Goal: Feedback & Contribution: Contribute content

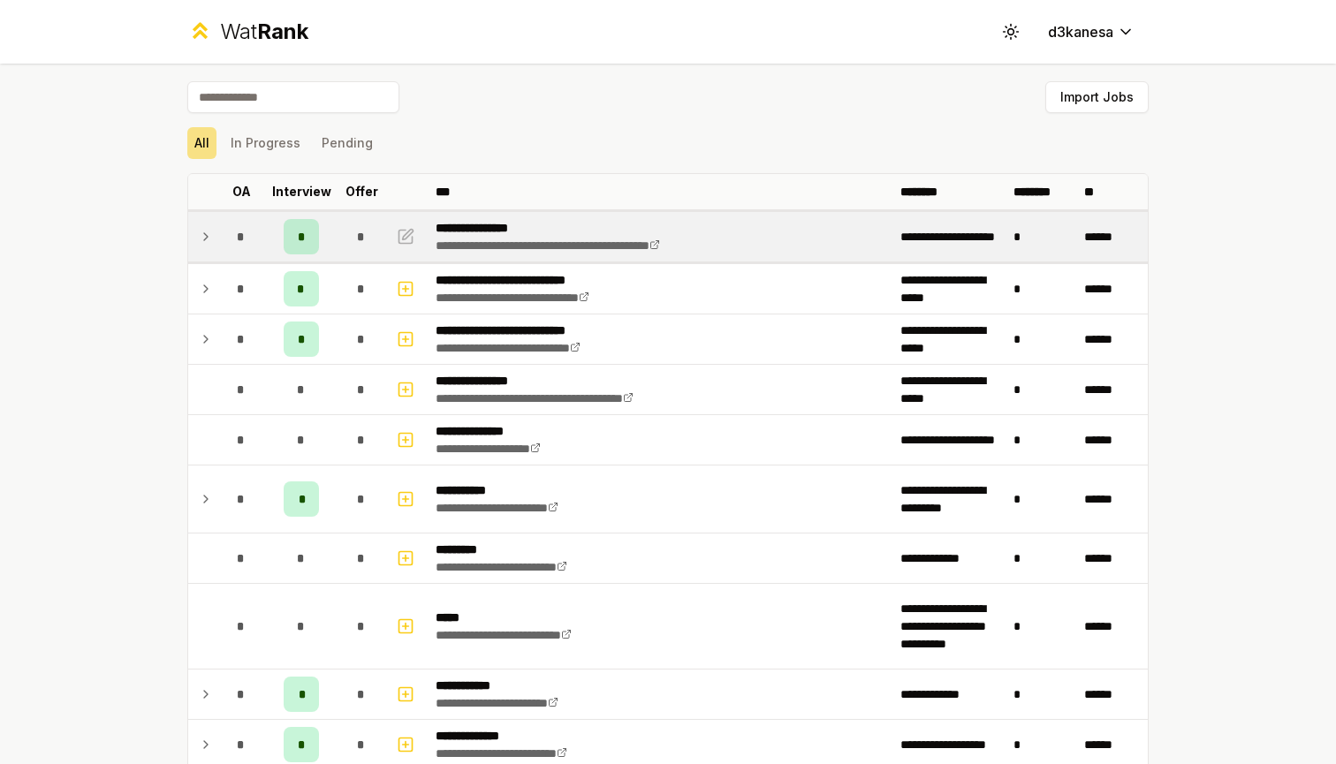
click at [209, 237] on icon at bounding box center [206, 236] width 14 height 21
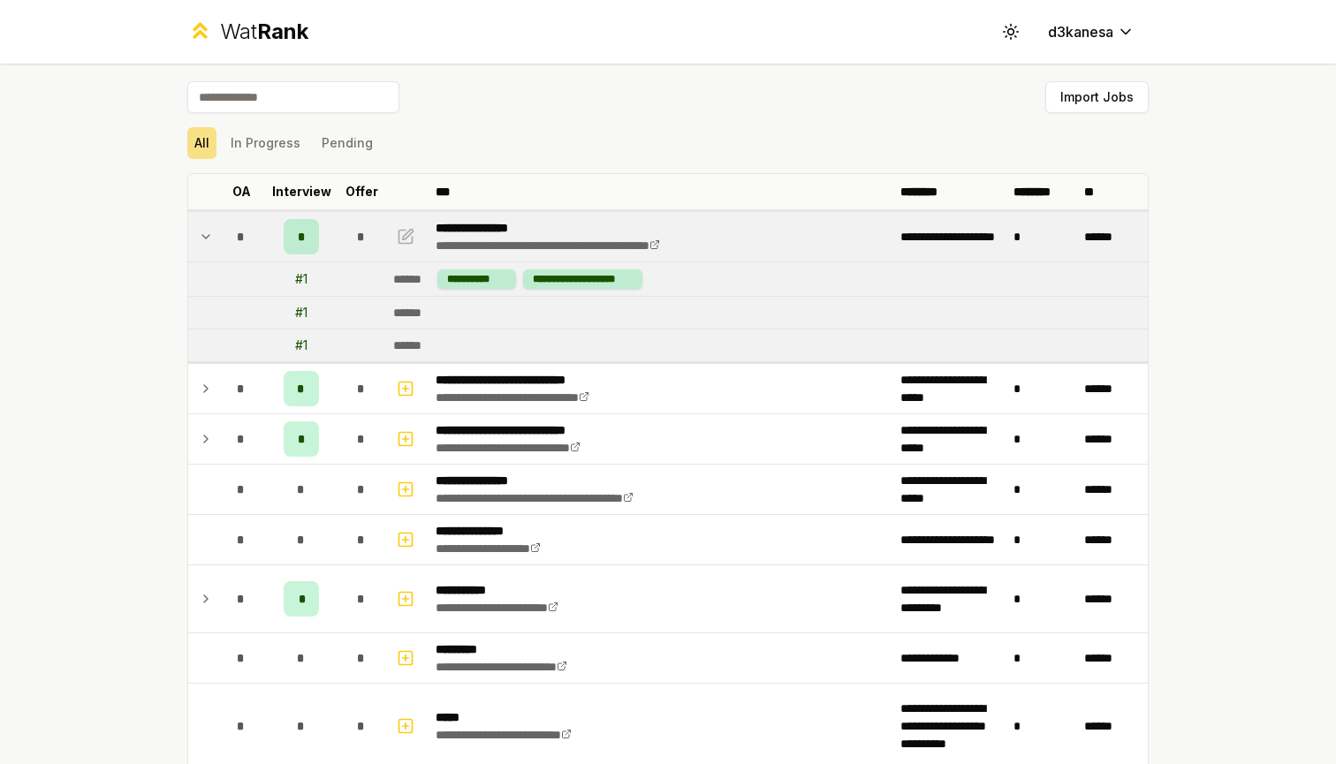
click at [209, 237] on icon at bounding box center [206, 236] width 14 height 21
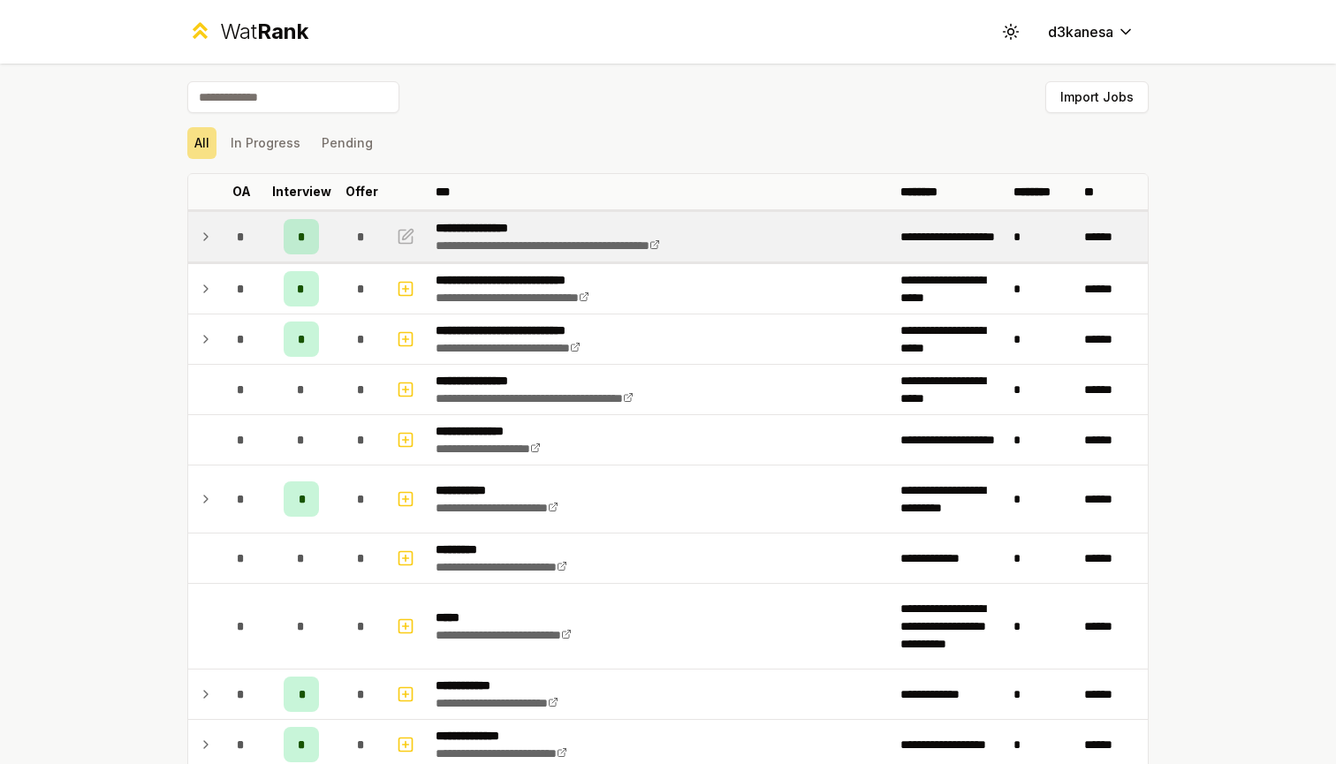
click at [263, 115] on div "Import Jobs" at bounding box center [667, 100] width 961 height 39
click at [277, 100] on input at bounding box center [293, 97] width 212 height 32
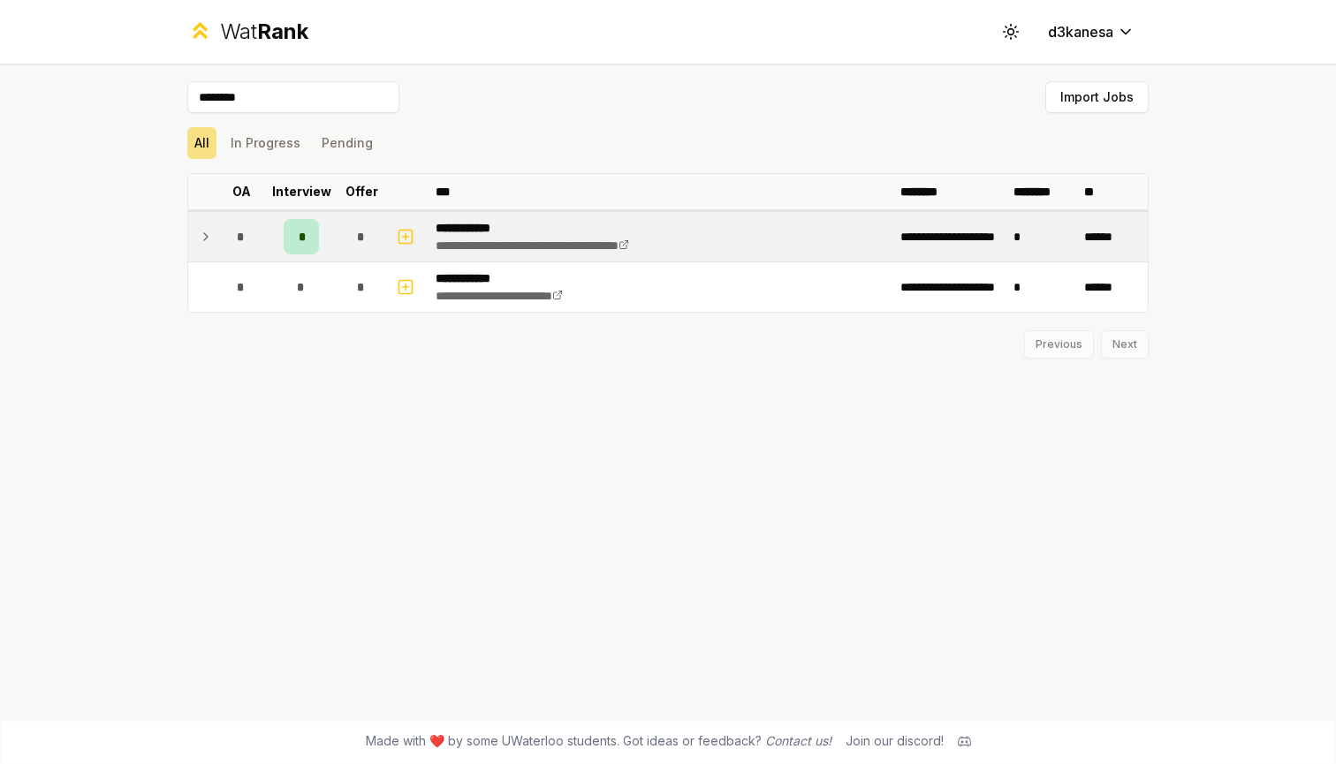
type input "********"
click at [204, 232] on icon at bounding box center [206, 236] width 14 height 21
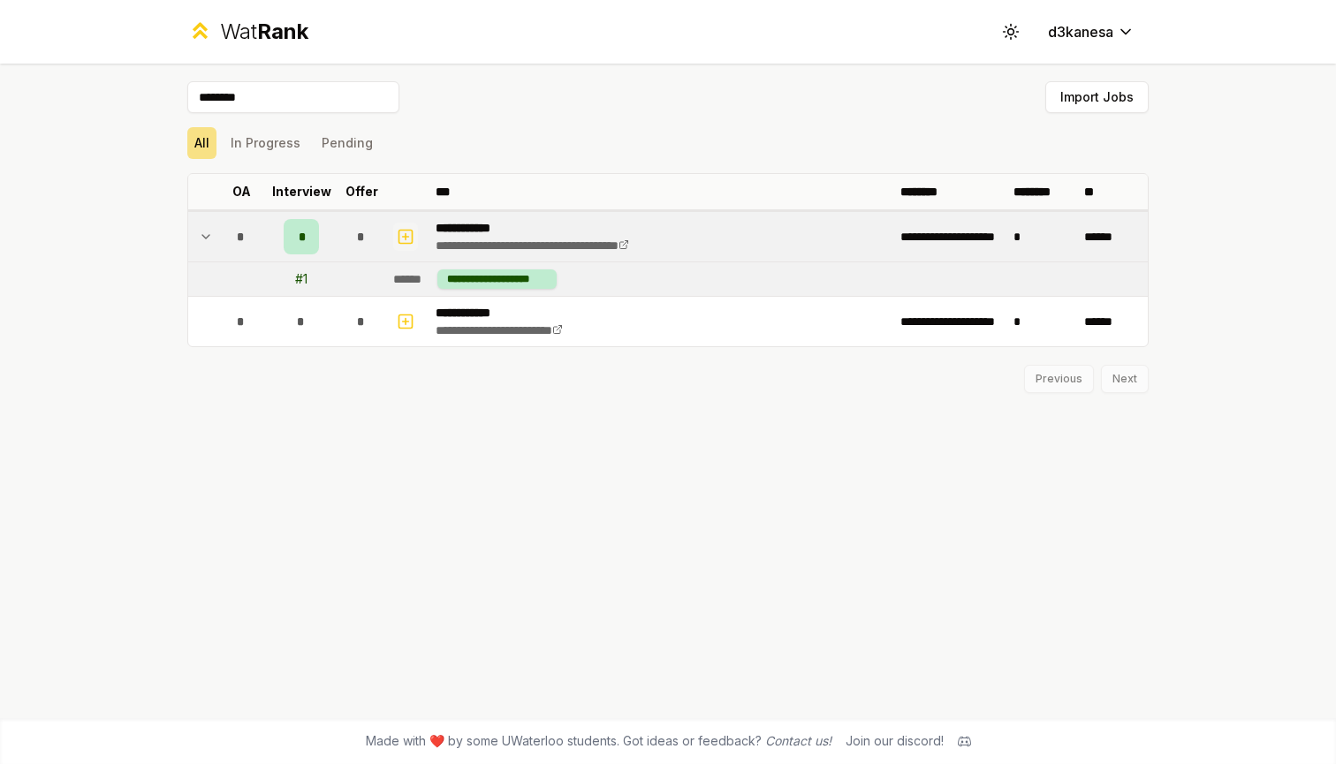
click at [404, 238] on icon "button" at bounding box center [406, 236] width 18 height 21
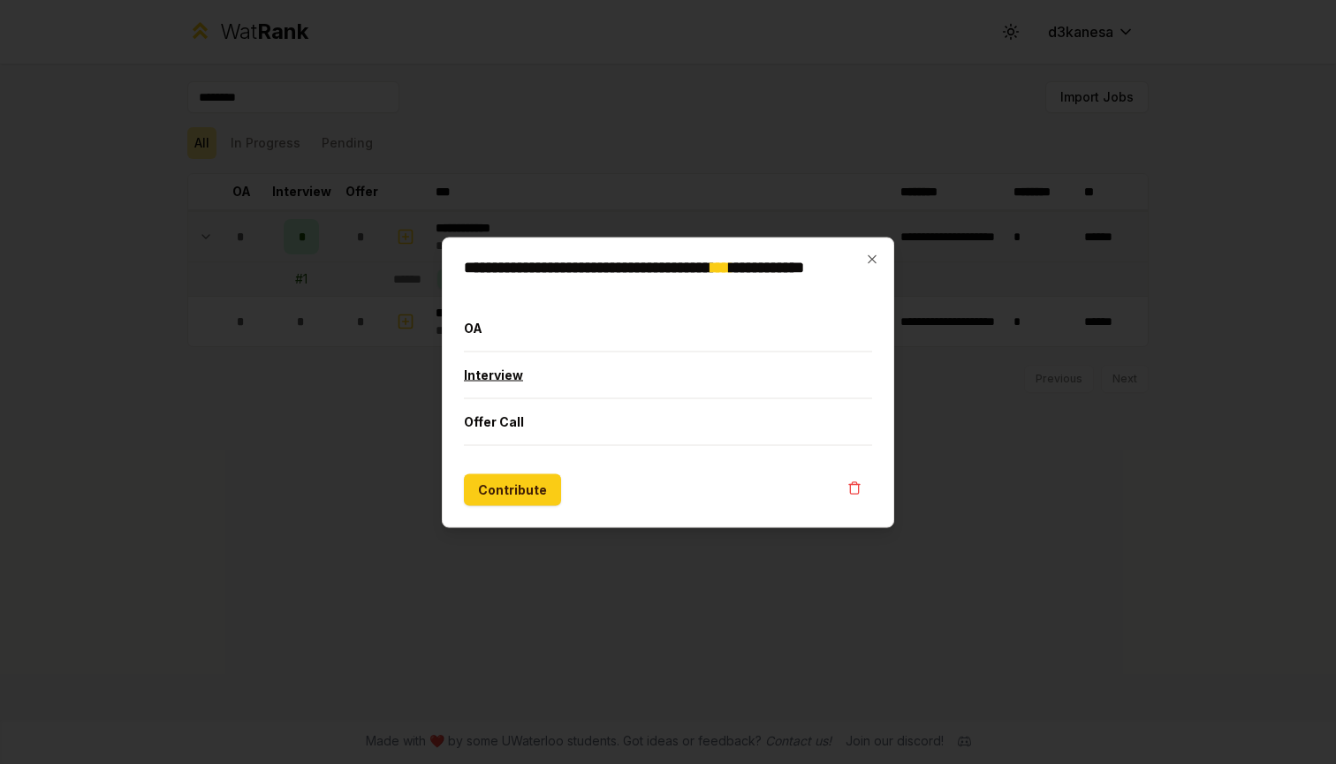
click at [504, 377] on button "Interview" at bounding box center [668, 375] width 408 height 46
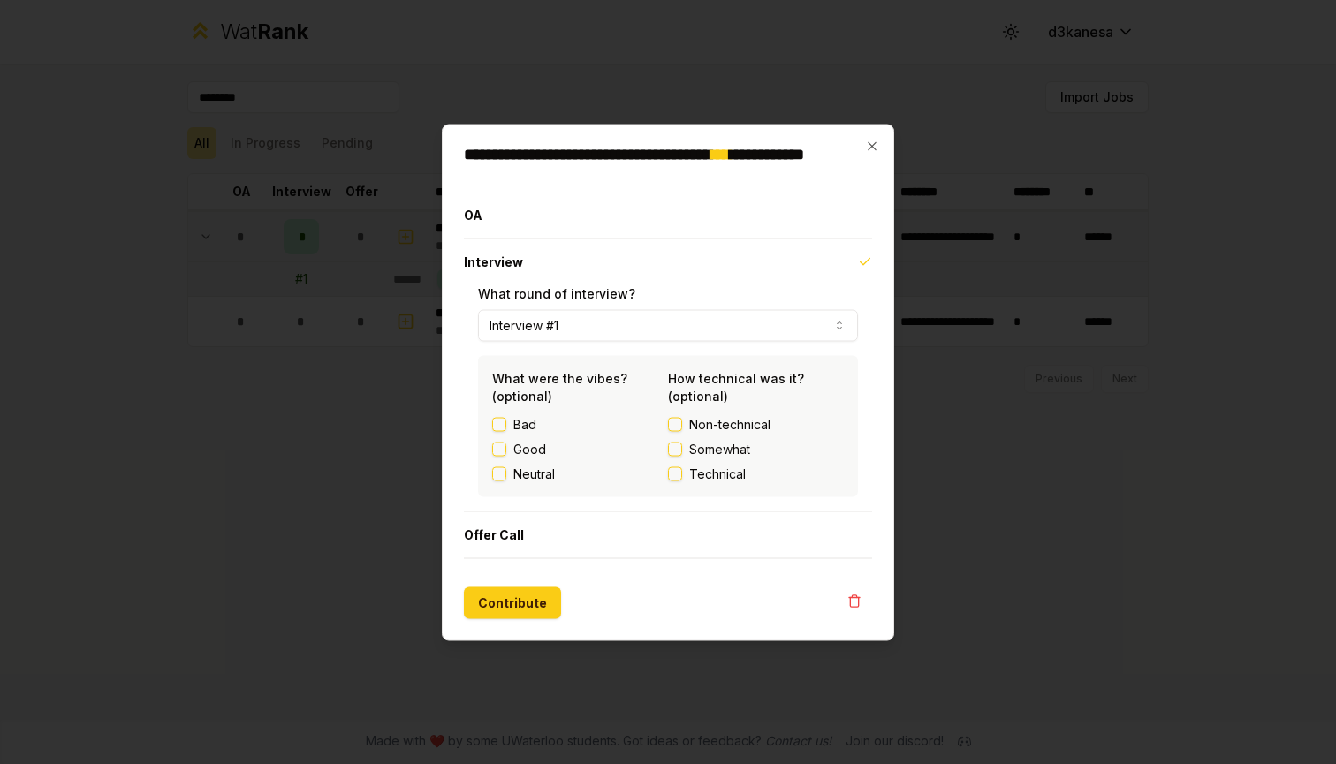
click at [501, 473] on button "Neutral" at bounding box center [499, 474] width 14 height 14
click at [673, 477] on button "Technical" at bounding box center [675, 474] width 14 height 14
click at [527, 596] on button "Contribute" at bounding box center [512, 603] width 97 height 32
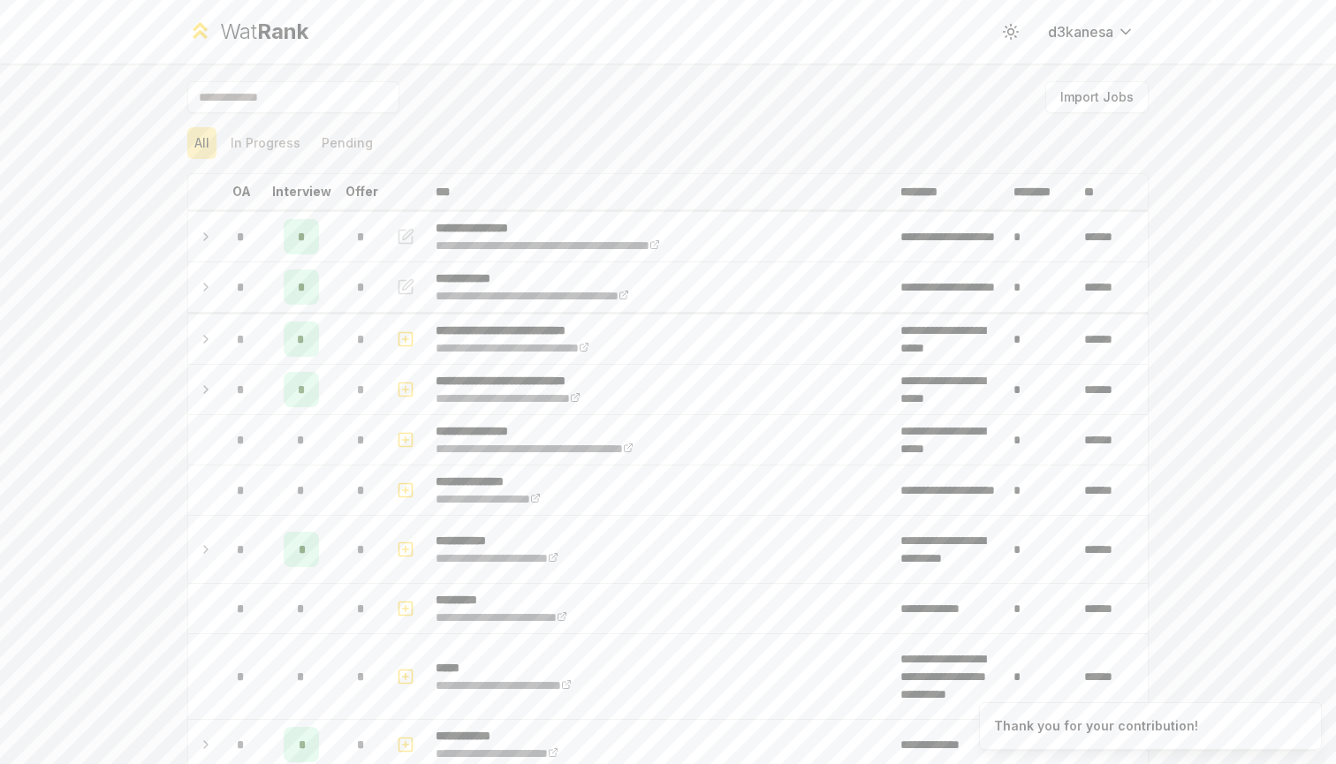
click at [118, 384] on div "**********" at bounding box center [668, 382] width 1336 height 764
